Goal: Task Accomplishment & Management: Use online tool/utility

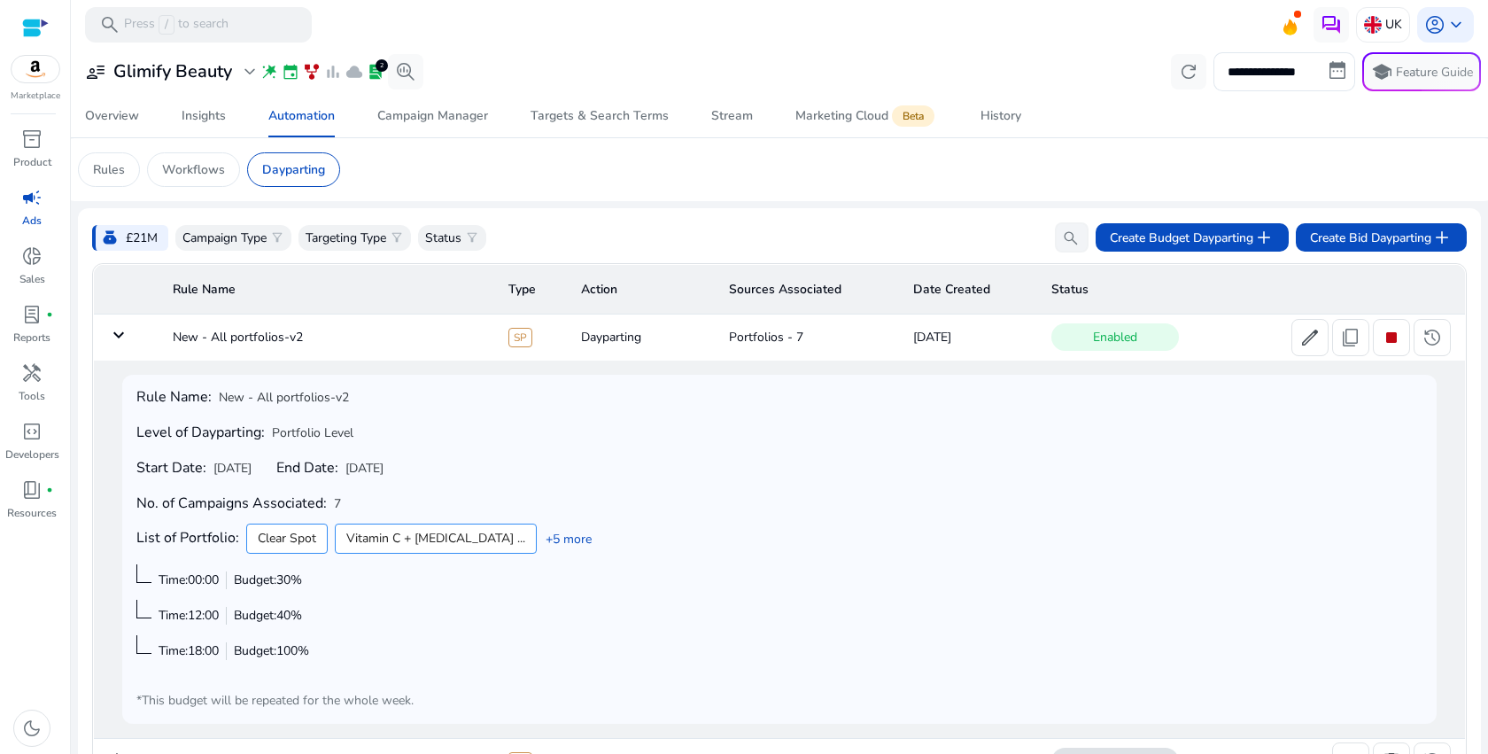
click at [125, 345] on mat-icon "keyboard_arrow_down" at bounding box center [118, 334] width 21 height 21
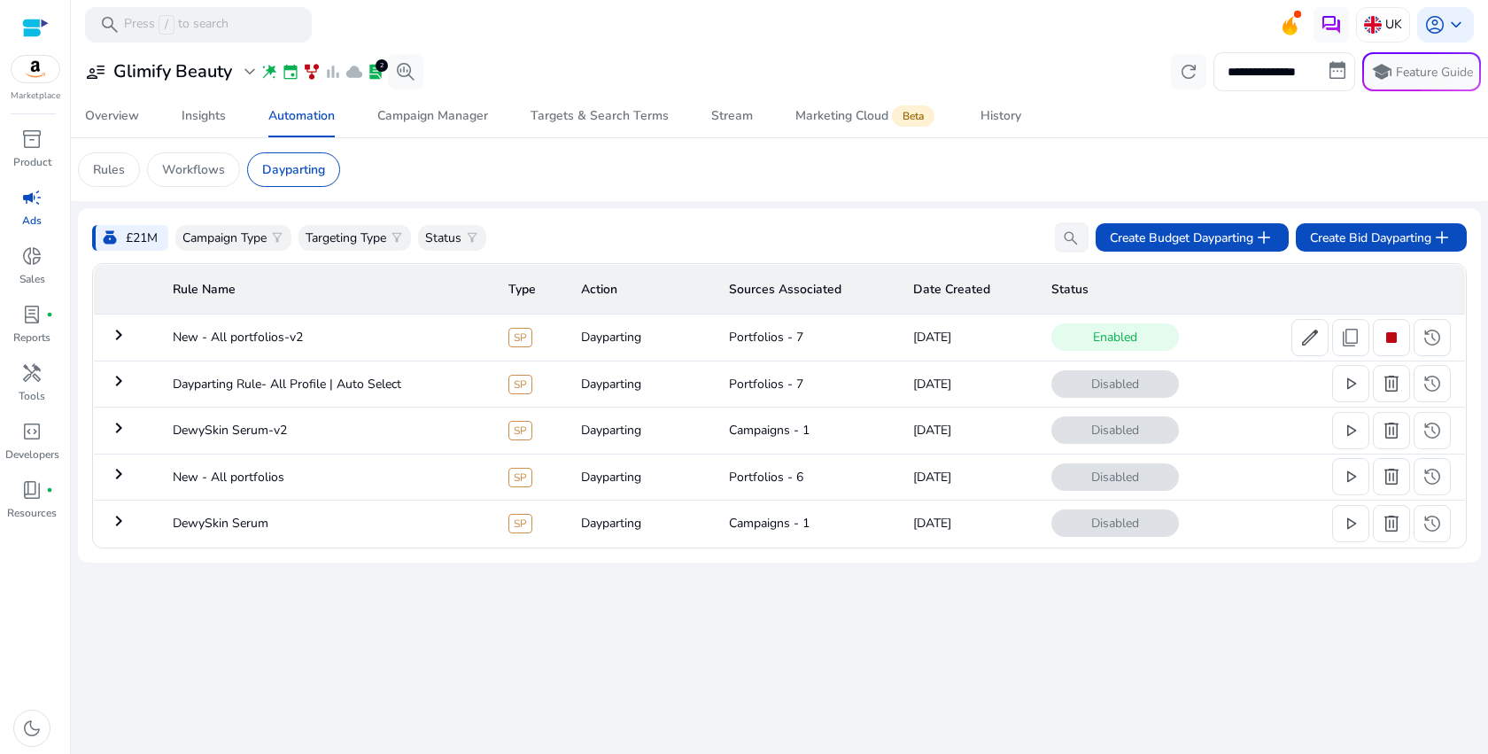
click at [125, 345] on mat-icon "keyboard_arrow_right" at bounding box center [118, 334] width 21 height 21
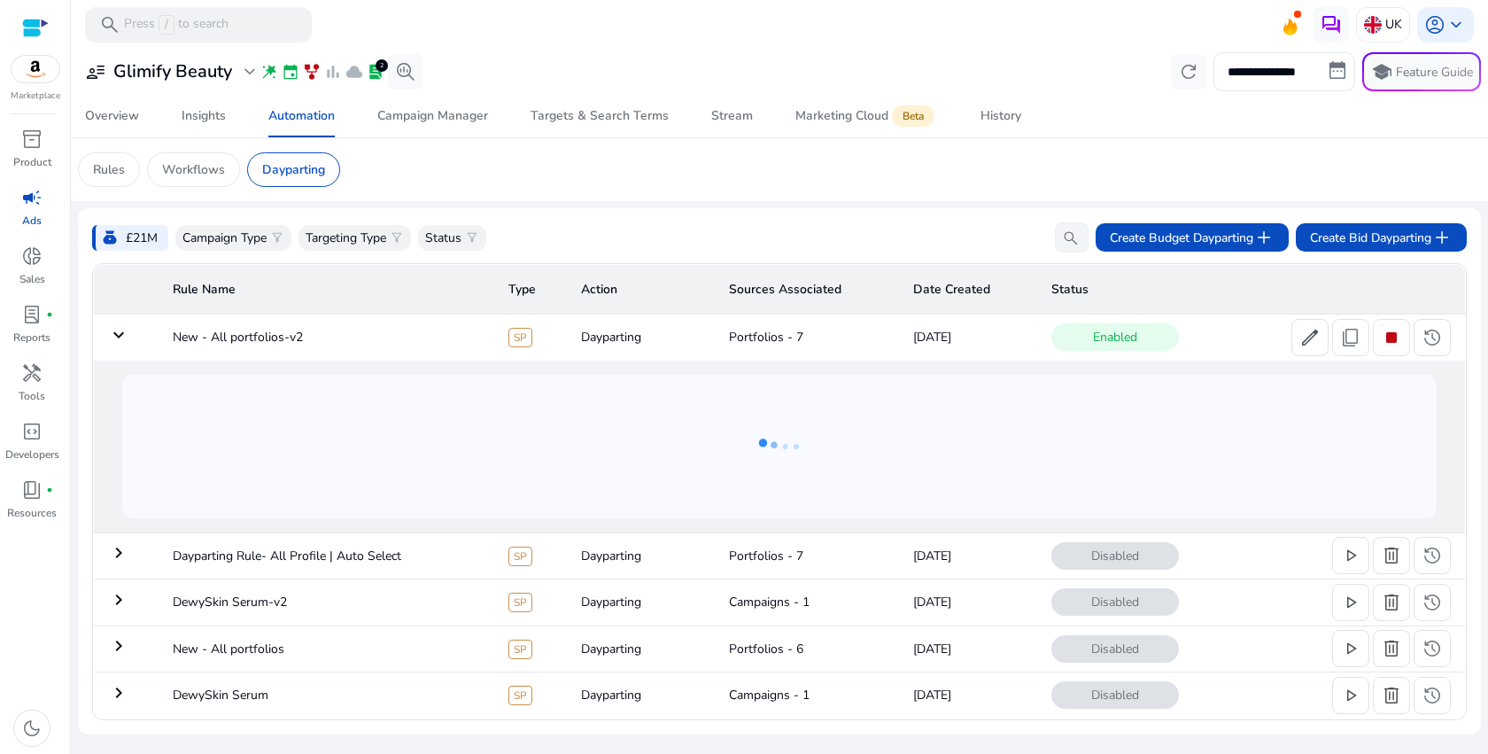
click at [125, 345] on mat-icon "keyboard_arrow_down" at bounding box center [118, 334] width 21 height 21
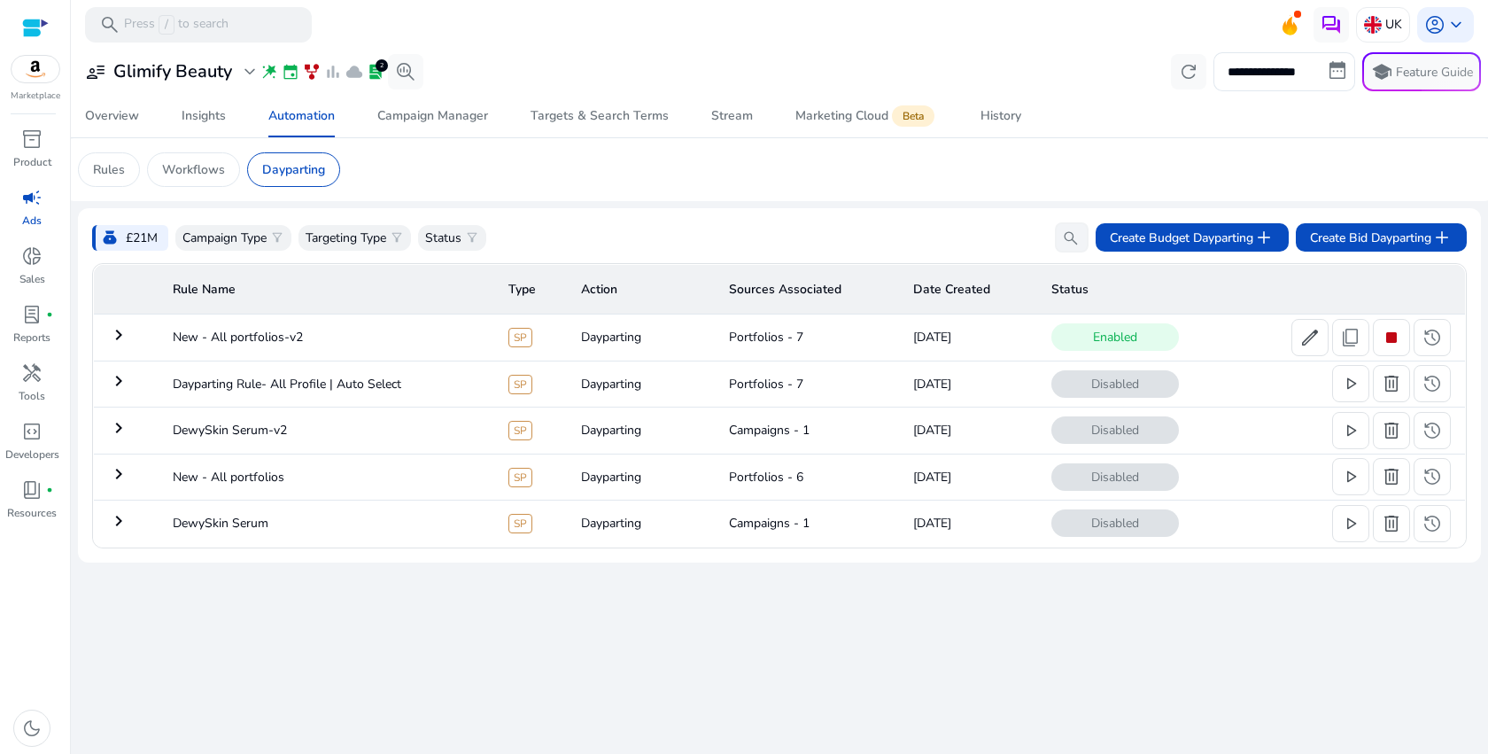
click at [125, 345] on mat-icon "keyboard_arrow_right" at bounding box center [118, 334] width 21 height 21
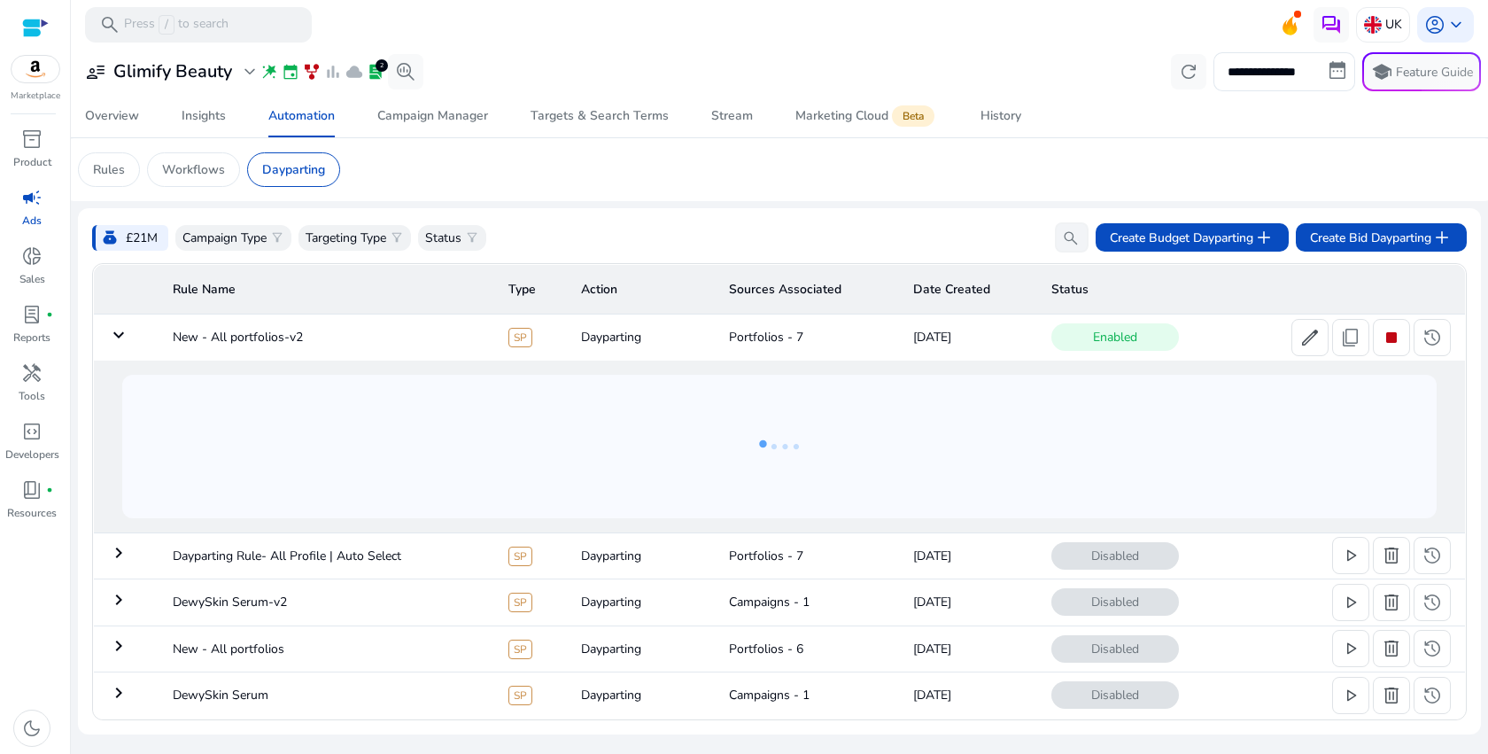
click at [125, 345] on mat-icon "keyboard_arrow_down" at bounding box center [118, 334] width 21 height 21
